Goal: Use online tool/utility: Utilize a website feature to perform a specific function

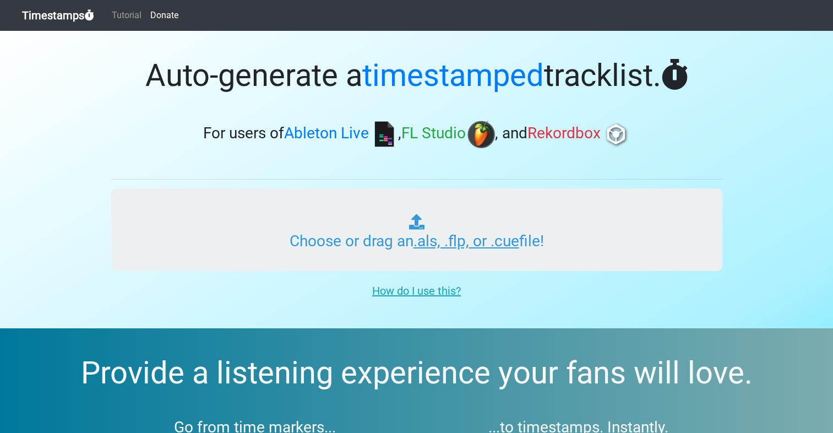
click at [412, 222] on input "Choose or drag an .als, .flp, or .cue file!" at bounding box center [416, 229] width 611 height 83
type input "C:\fakepath\powerhouse.mp3"
click at [566, 226] on input "Choose or drag an .als, .flp, or .cue file!" at bounding box center [416, 229] width 611 height 83
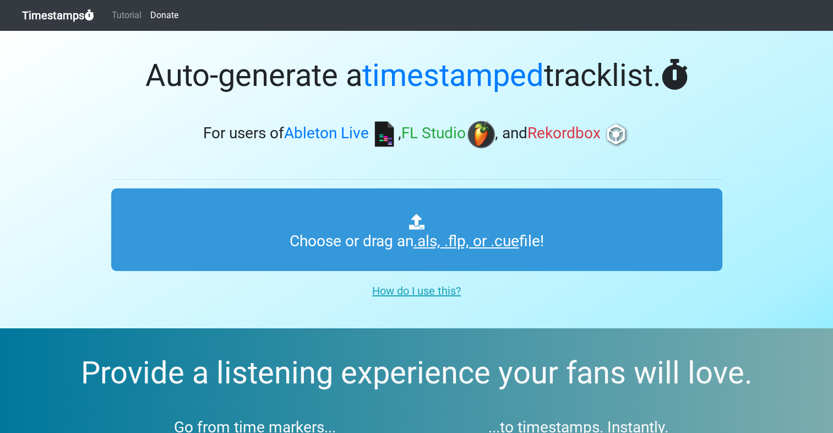
click at [424, 292] on u "How do I use this?" at bounding box center [416, 290] width 89 height 13
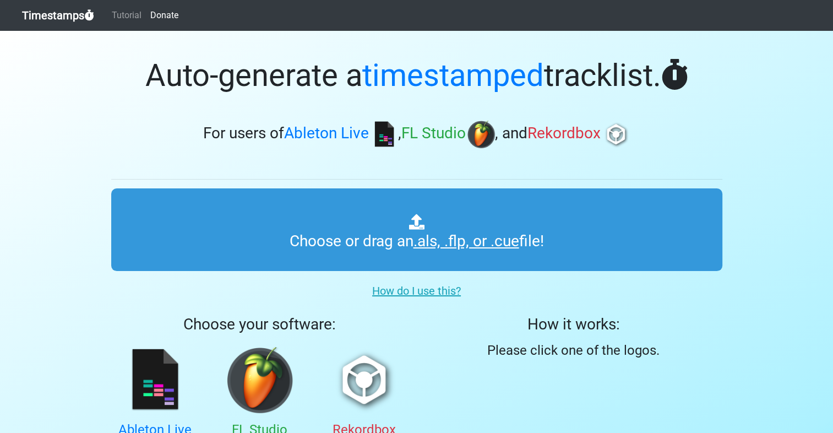
click at [381, 134] on img at bounding box center [384, 135] width 28 height 28
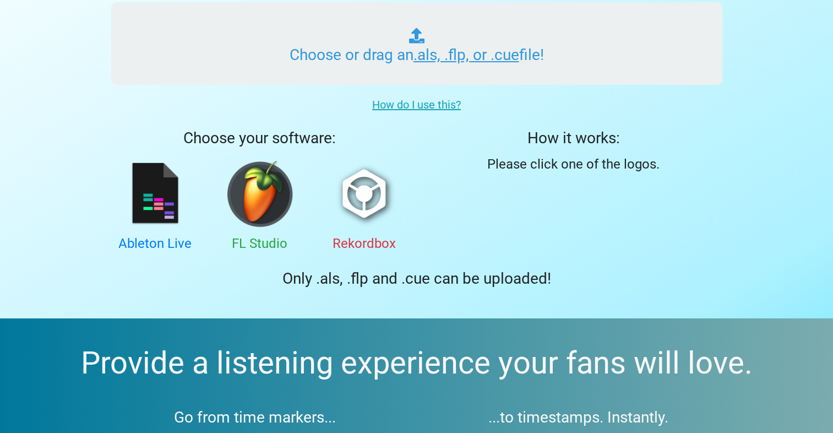
scroll to position [189, 0]
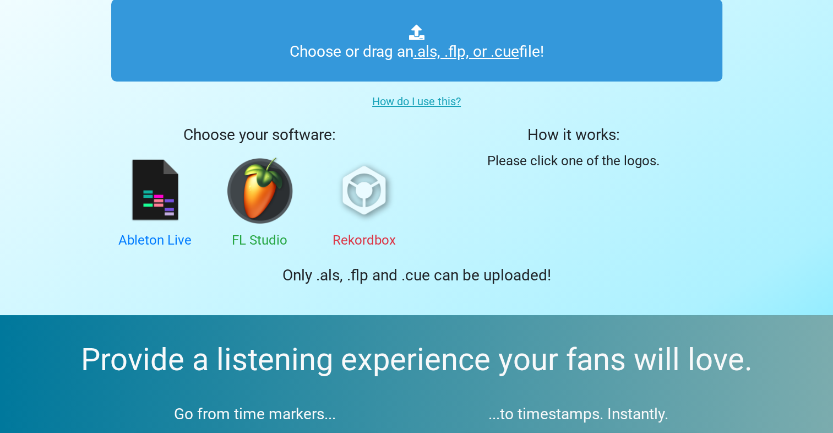
click at [352, 212] on img at bounding box center [364, 190] width 66 height 66
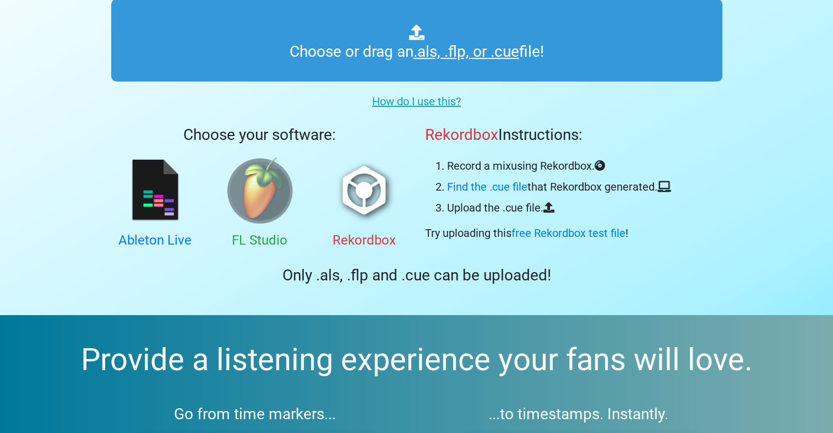
click at [288, 181] on img at bounding box center [260, 190] width 66 height 66
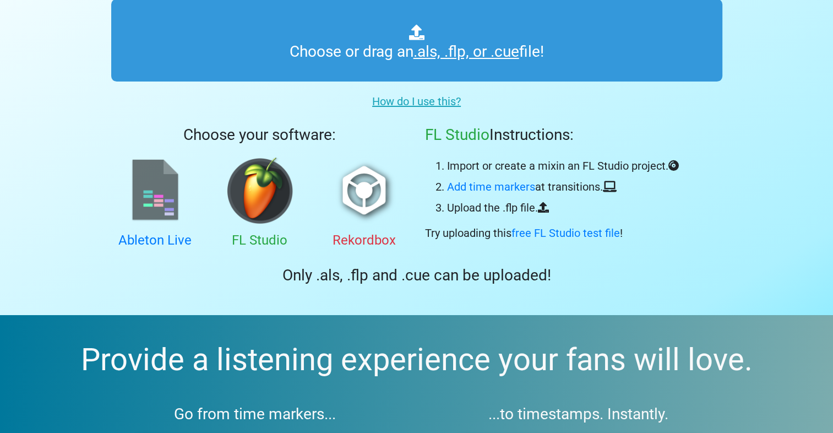
click at [143, 181] on img at bounding box center [155, 190] width 66 height 66
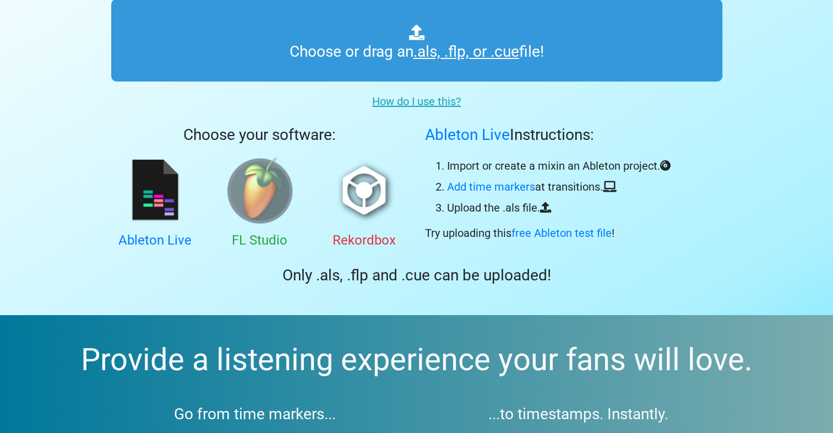
click at [245, 201] on img at bounding box center [260, 190] width 66 height 66
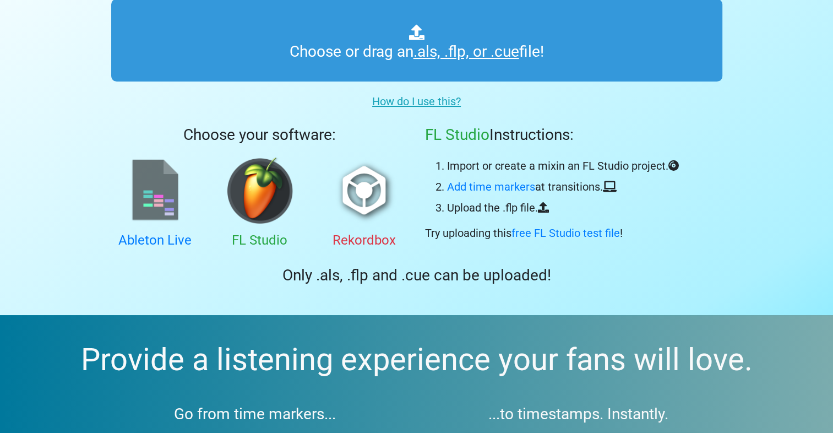
click at [139, 205] on img at bounding box center [155, 190] width 66 height 66
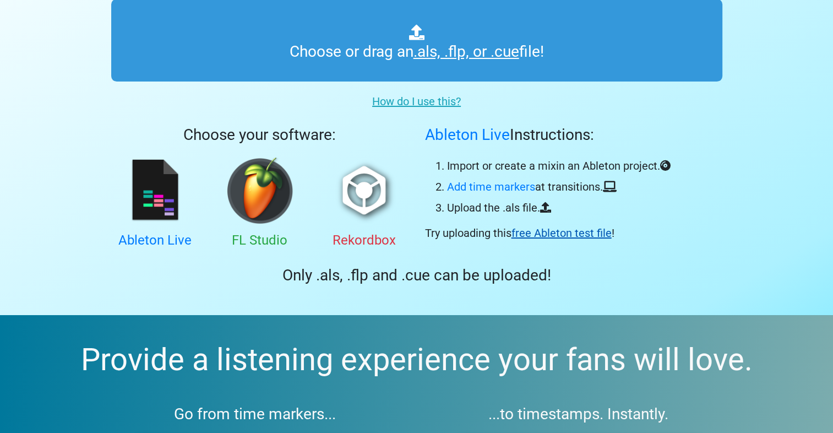
click at [553, 239] on link "free Ableton test file" at bounding box center [561, 232] width 100 height 13
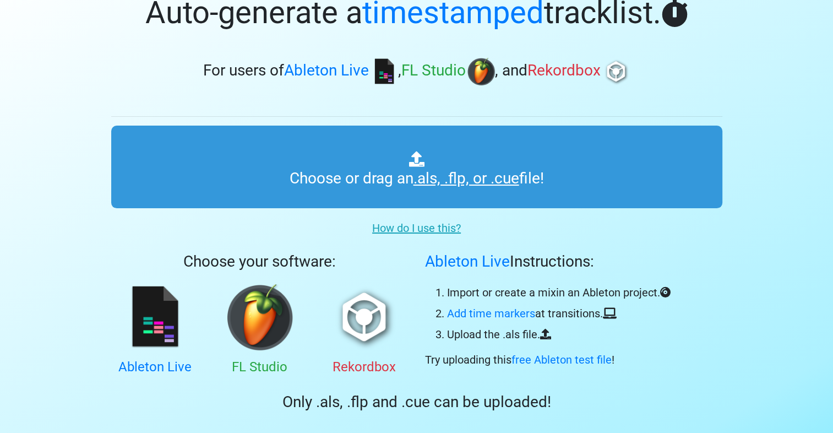
scroll to position [64, 0]
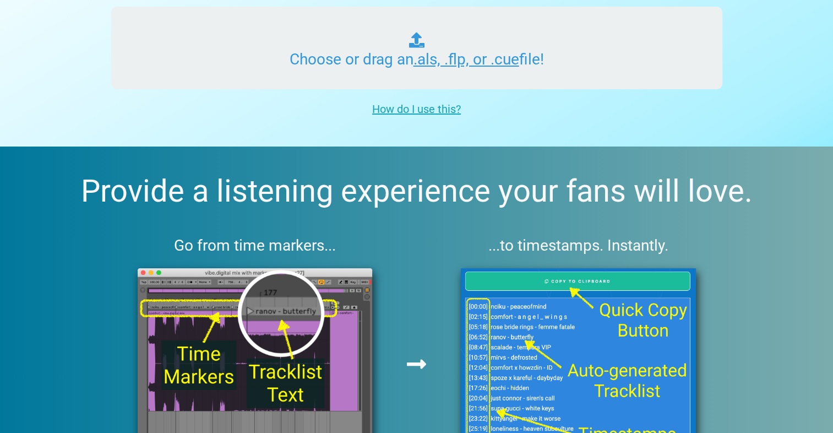
scroll to position [183, 0]
